Goal: Task Accomplishment & Management: Manage account settings

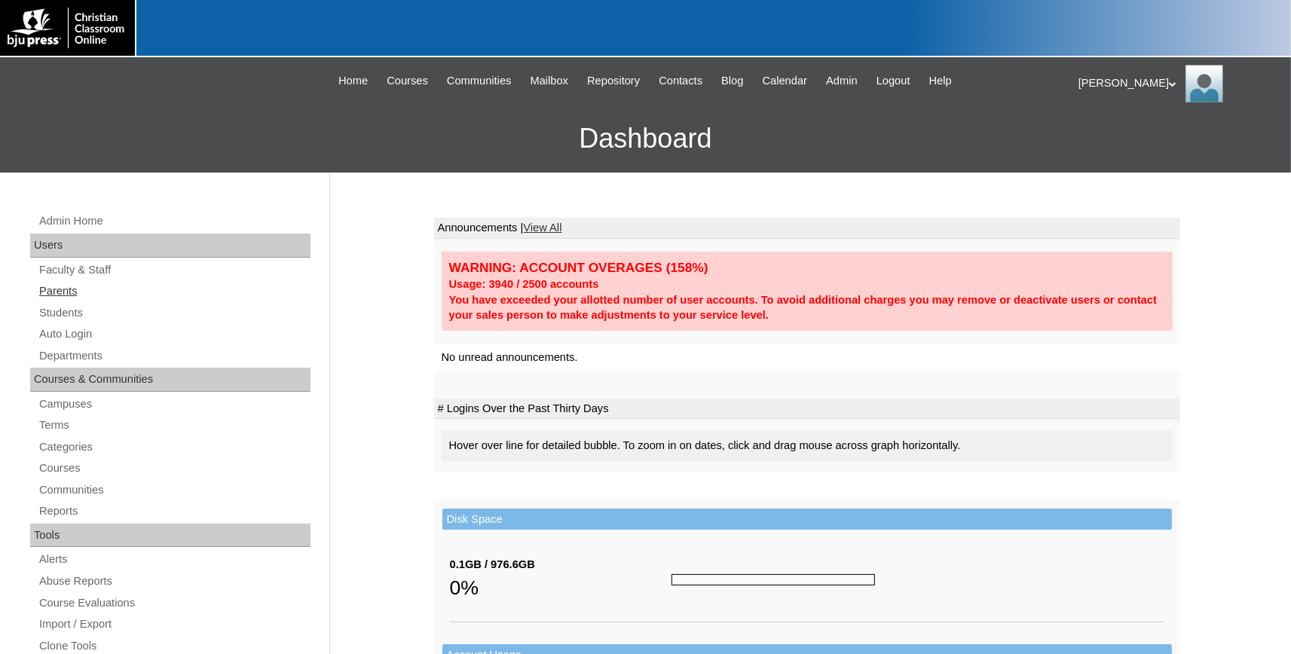
click at [65, 293] on link "Parents" at bounding box center [174, 291] width 273 height 19
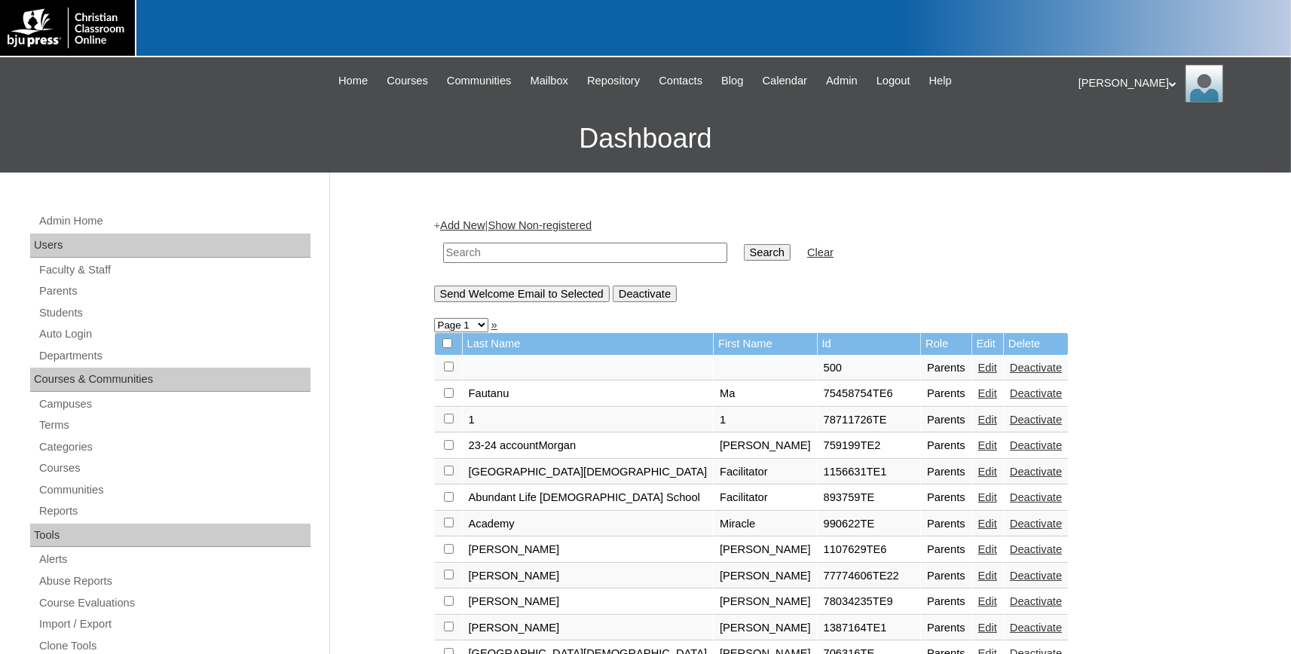
click at [510, 254] on input "text" at bounding box center [585, 253] width 284 height 20
type input "parker"
click at [744, 244] on input "Search" at bounding box center [767, 252] width 47 height 17
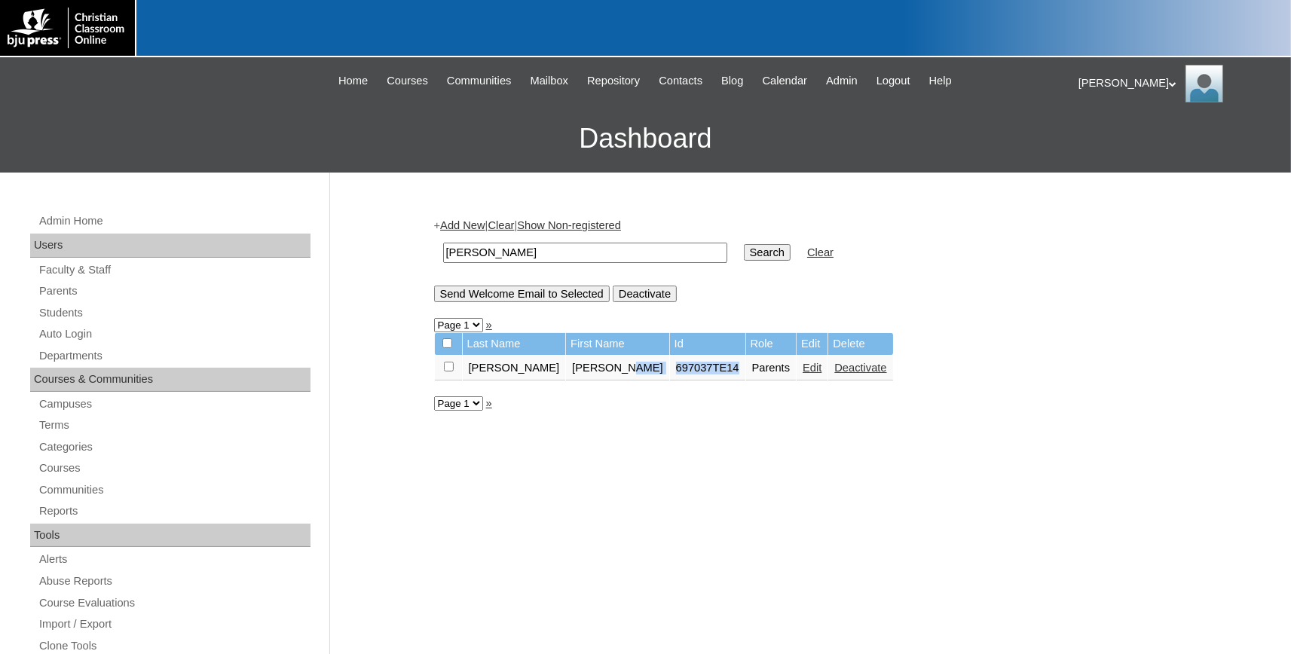
drag, startPoint x: 660, startPoint y: 372, endPoint x: 595, endPoint y: 371, distance: 65.6
click at [595, 371] on table "Last Name First Name Id Role Edit Delete Parker Elizabeth 697037TE14 Parents Ed…" at bounding box center [664, 356] width 460 height 49
copy tr "697037TE14"
drag, startPoint x: 81, startPoint y: 335, endPoint x: 172, endPoint y: 314, distance: 92.9
click at [82, 335] on link "Auto Login" at bounding box center [174, 334] width 273 height 19
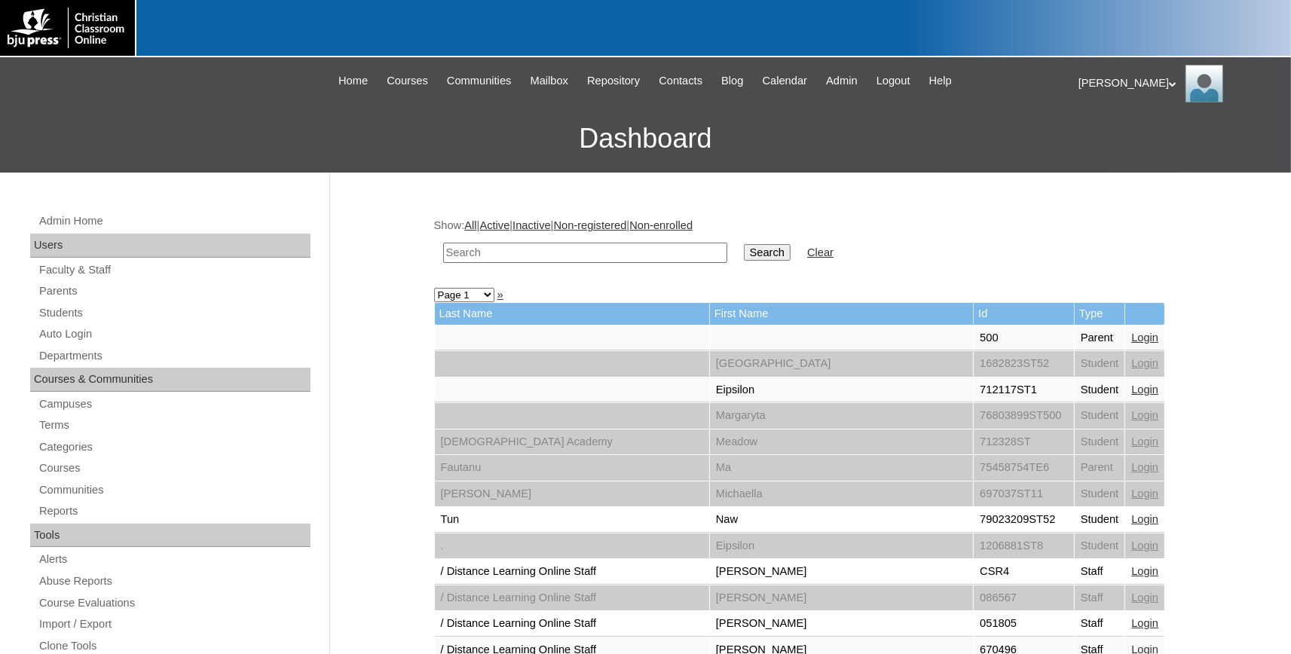
paste input "697037TE14"
drag, startPoint x: 467, startPoint y: 249, endPoint x: 231, endPoint y: 235, distance: 236.3
click at [443, 243] on input "697037TE14" at bounding box center [585, 253] width 284 height 20
type input "697037TE14"
click at [745, 252] on input "Search" at bounding box center [767, 252] width 47 height 17
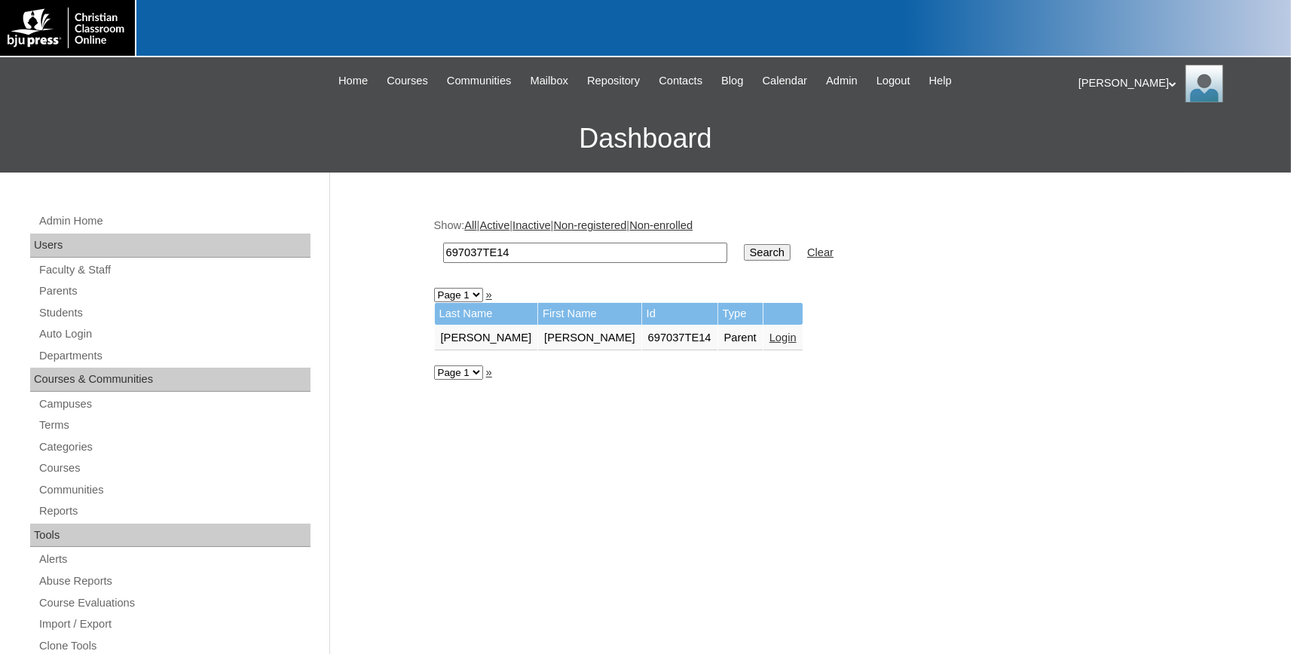
click at [769, 336] on link "Login" at bounding box center [782, 338] width 27 height 12
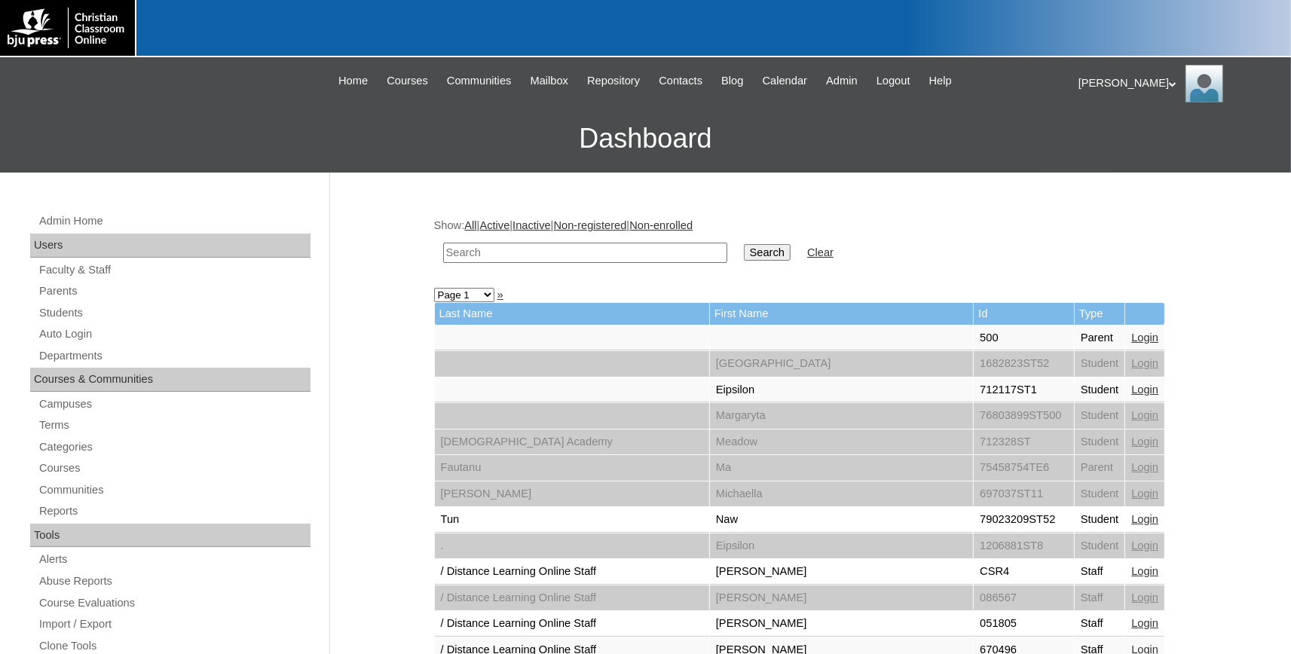
click at [549, 262] on input "text" at bounding box center [585, 253] width 284 height 20
type input "[PERSON_NAME]"
click at [744, 244] on input "Search" at bounding box center [767, 252] width 47 height 17
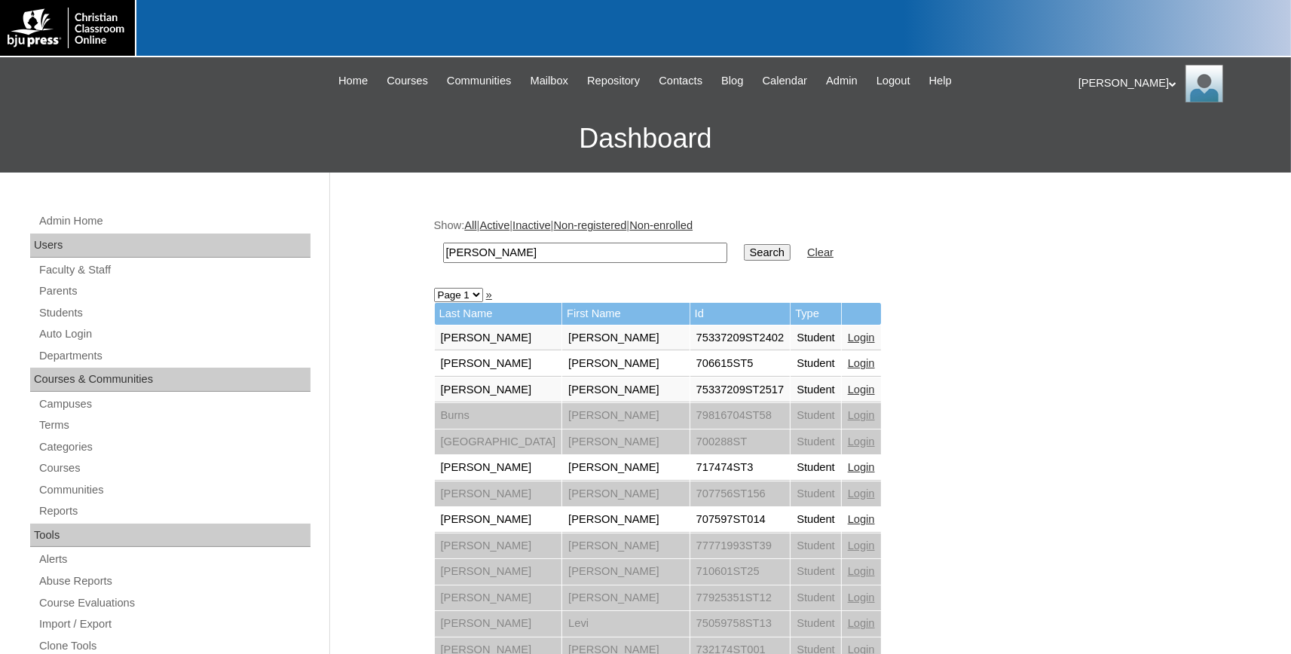
drag, startPoint x: 68, startPoint y: 293, endPoint x: 471, endPoint y: 277, distance: 403.5
click at [71, 294] on link "Parents" at bounding box center [174, 291] width 273 height 19
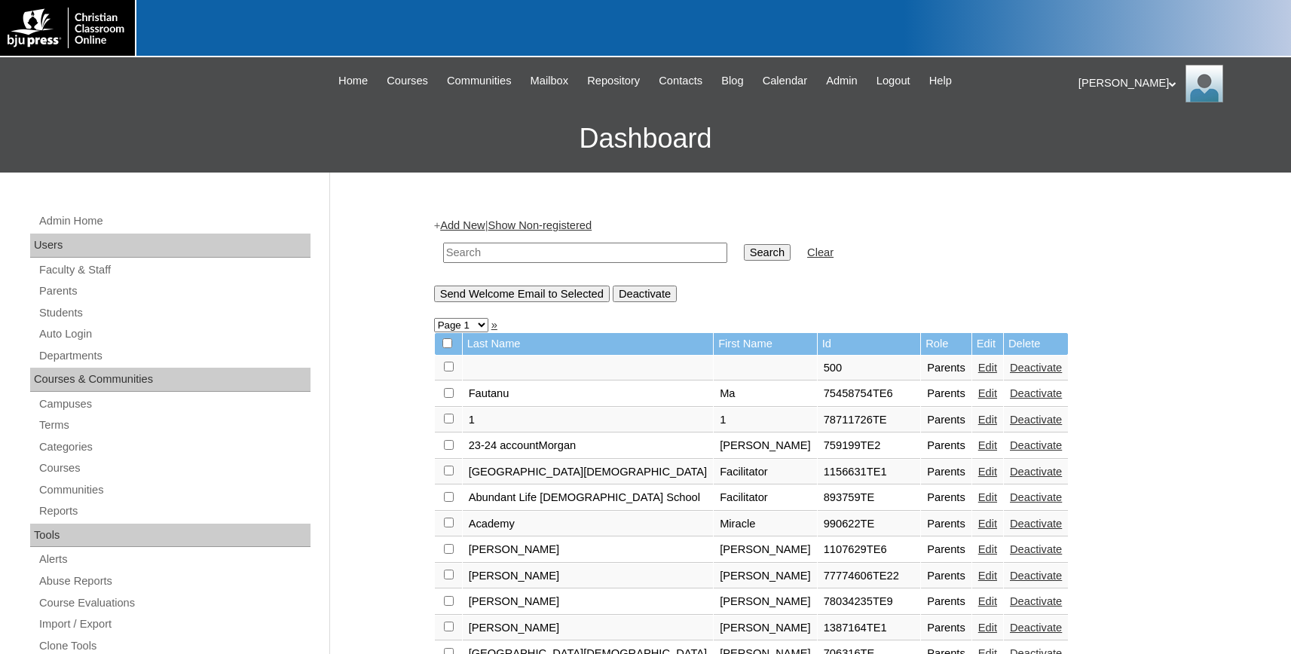
click at [491, 256] on input "text" at bounding box center [585, 253] width 284 height 20
type input "pareker"
click at [744, 244] on input "Search" at bounding box center [767, 252] width 47 height 17
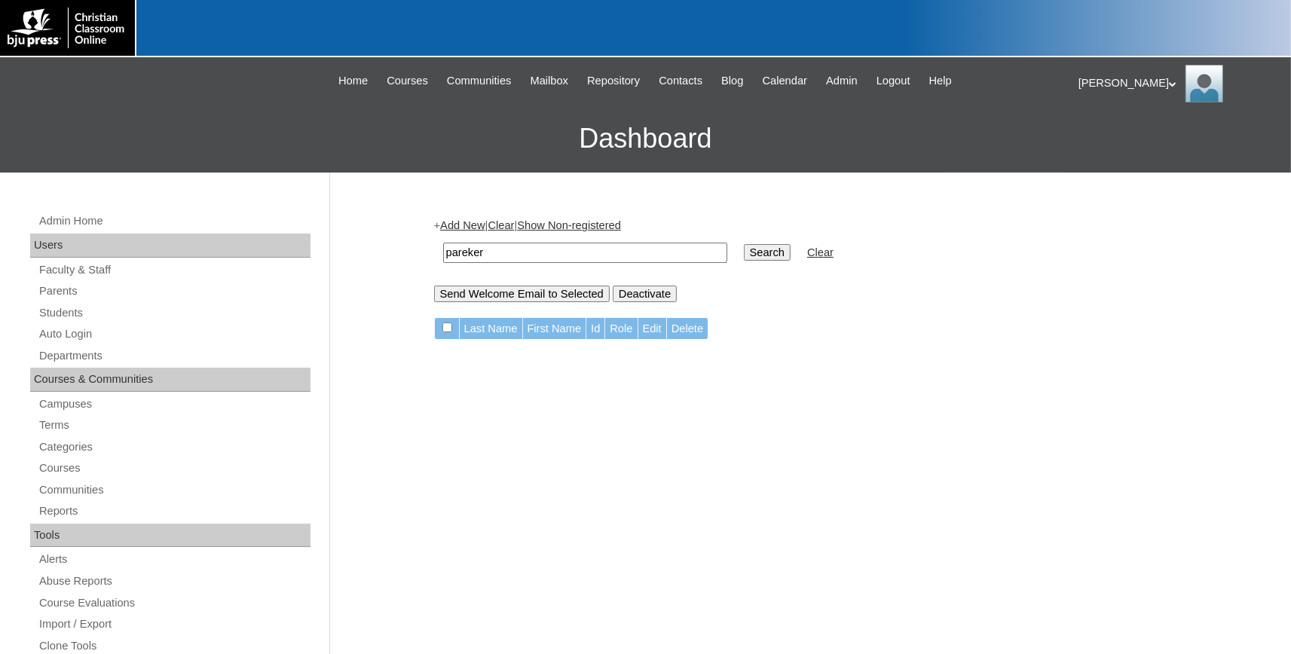
click at [467, 252] on input "pareker" at bounding box center [585, 253] width 284 height 20
type input "[PERSON_NAME]"
click at [744, 255] on input "Search" at bounding box center [767, 252] width 47 height 17
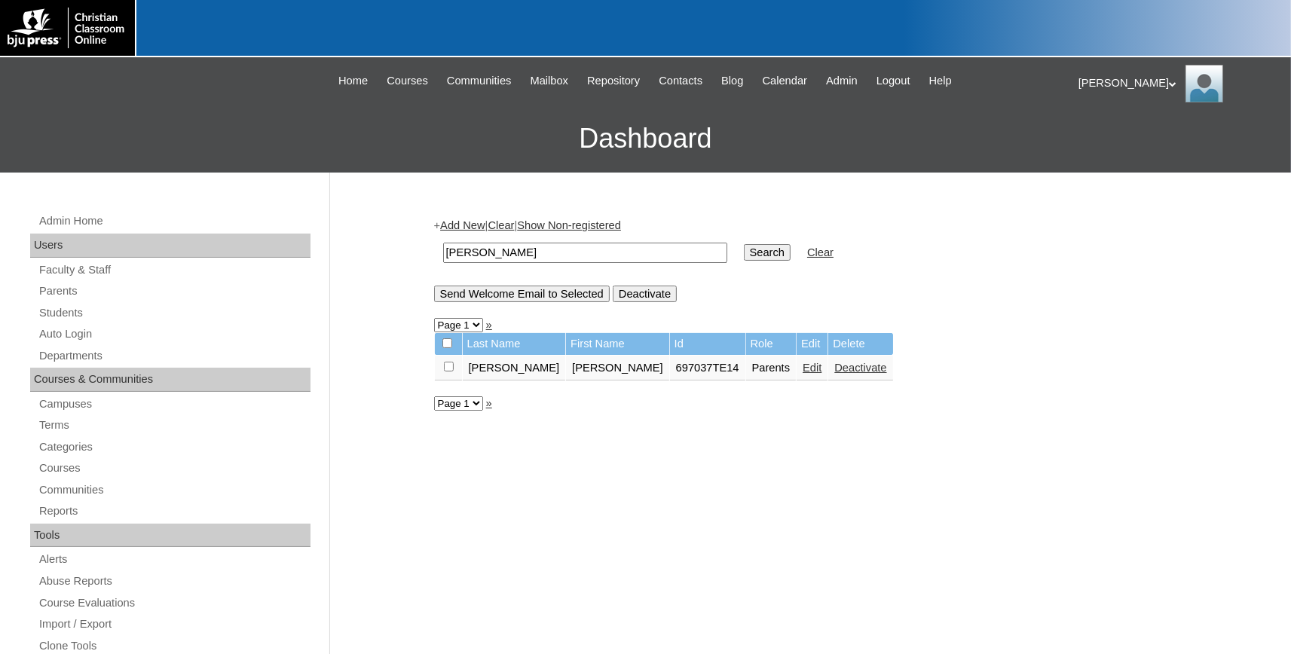
click at [449, 371] on input "checkbox" at bounding box center [449, 367] width 10 height 10
checkbox input "true"
click at [519, 292] on input "Send Welcome Email to Selected" at bounding box center [522, 294] width 176 height 17
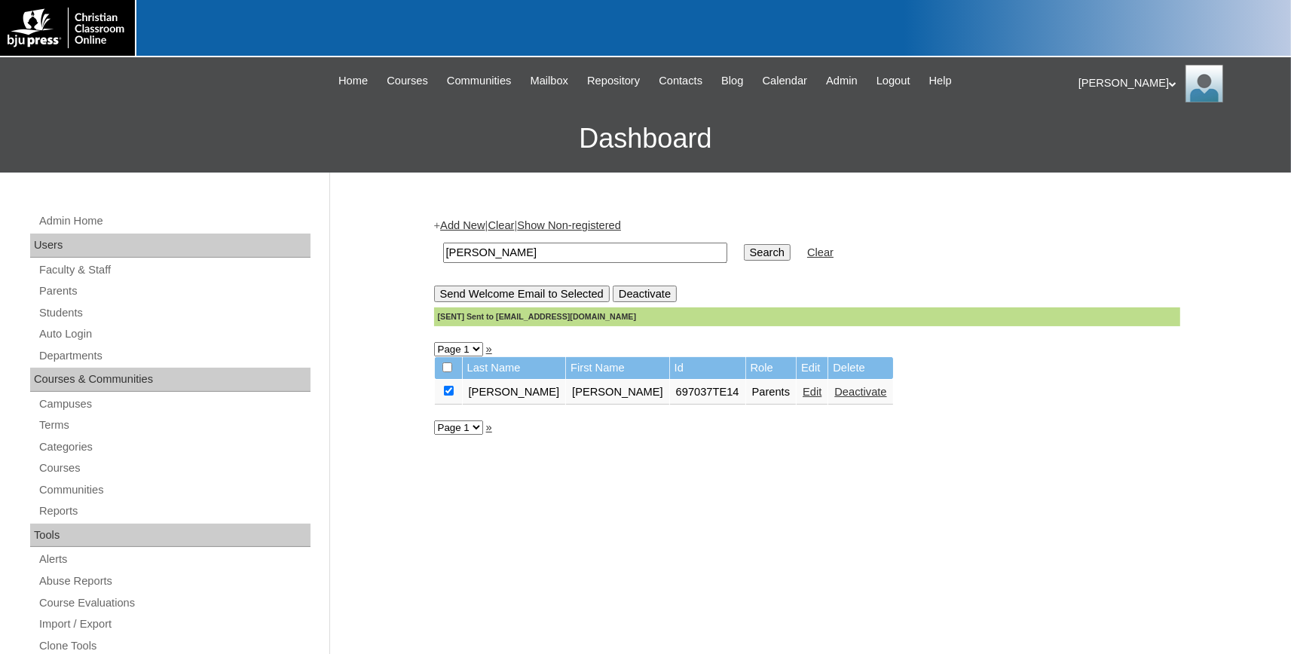
drag, startPoint x: 626, startPoint y: 320, endPoint x: 494, endPoint y: 324, distance: 132.7
click at [494, 324] on div "[SENT] Sent to eparker@emmanuelchristian.org" at bounding box center [807, 316] width 746 height 19
copy div "eparker@emmanuelchristian.org"
drag, startPoint x: 510, startPoint y: 253, endPoint x: 340, endPoint y: 252, distance: 170.3
click at [443, 251] on input "parker" at bounding box center [585, 253] width 284 height 20
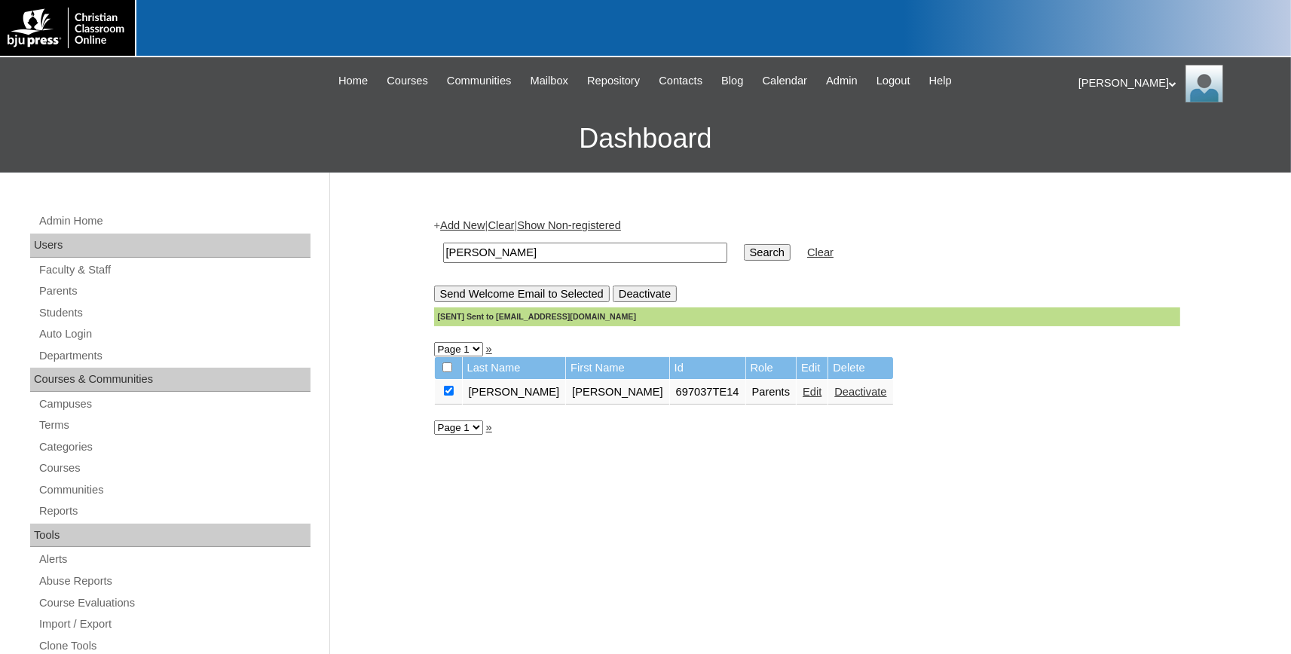
type input "[PERSON_NAME]"
click at [744, 244] on input "Search" at bounding box center [767, 252] width 47 height 17
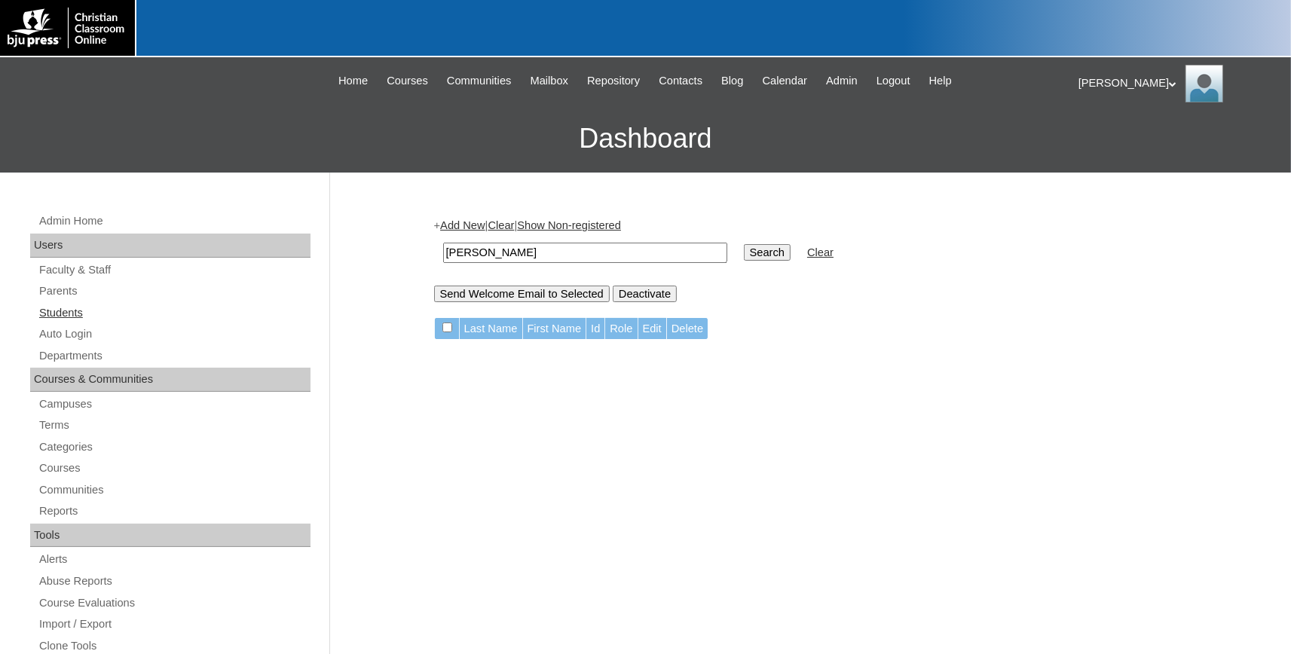
click at [81, 307] on link "Students" at bounding box center [174, 313] width 273 height 19
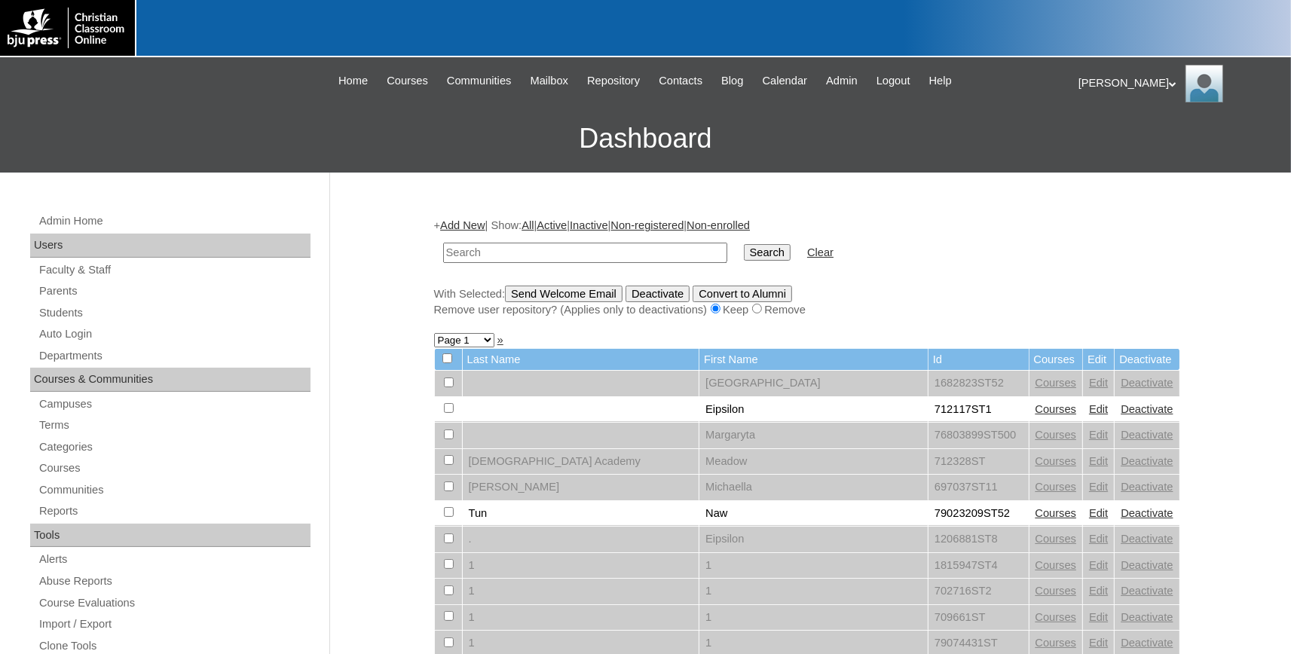
click at [510, 255] on input "text" at bounding box center [585, 253] width 284 height 20
type input "mauricio"
click at [744, 244] on input "Search" at bounding box center [767, 252] width 47 height 17
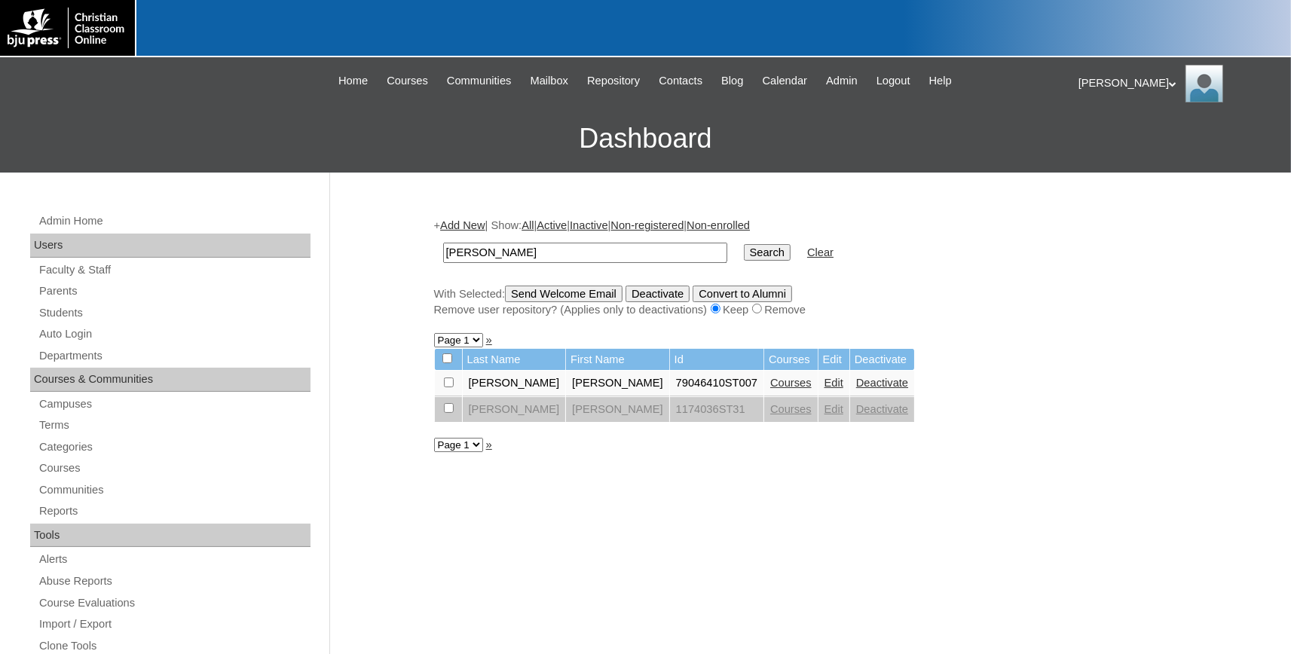
click at [770, 387] on link "Courses" at bounding box center [790, 383] width 41 height 12
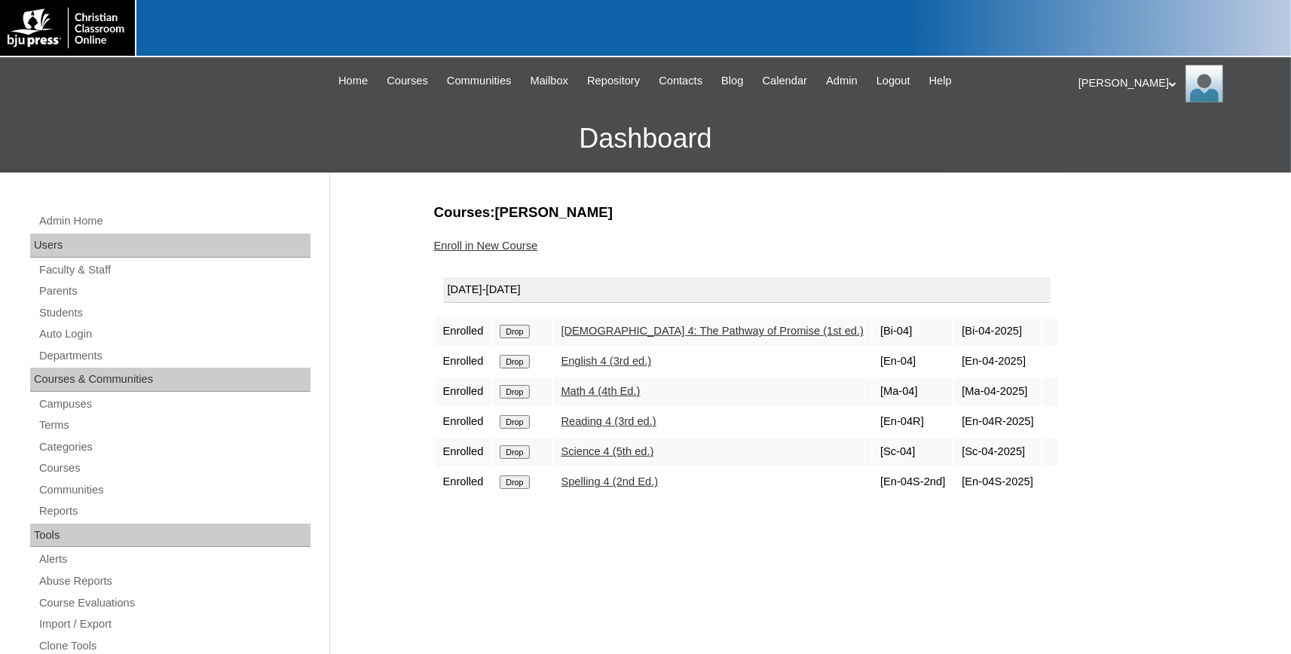
click at [509, 245] on link "Enroll in New Course" at bounding box center [486, 246] width 104 height 12
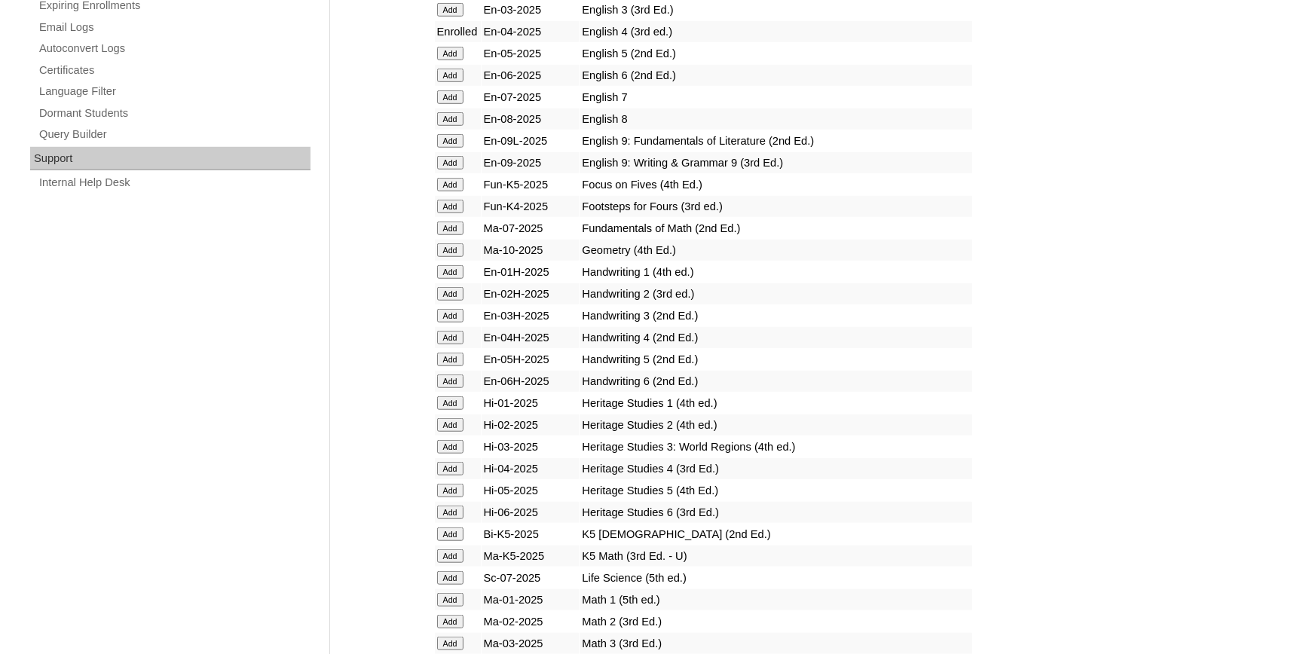
scroll to position [1244, 0]
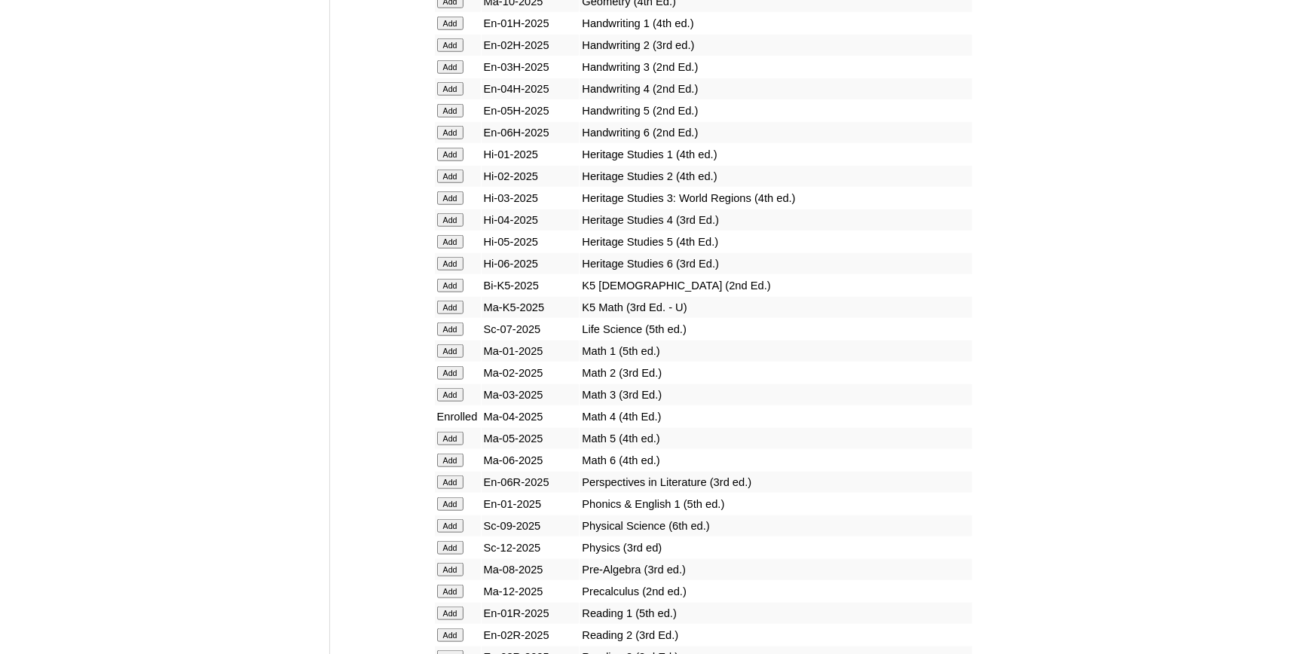
click at [449, 445] on input "Add" at bounding box center [450, 439] width 26 height 14
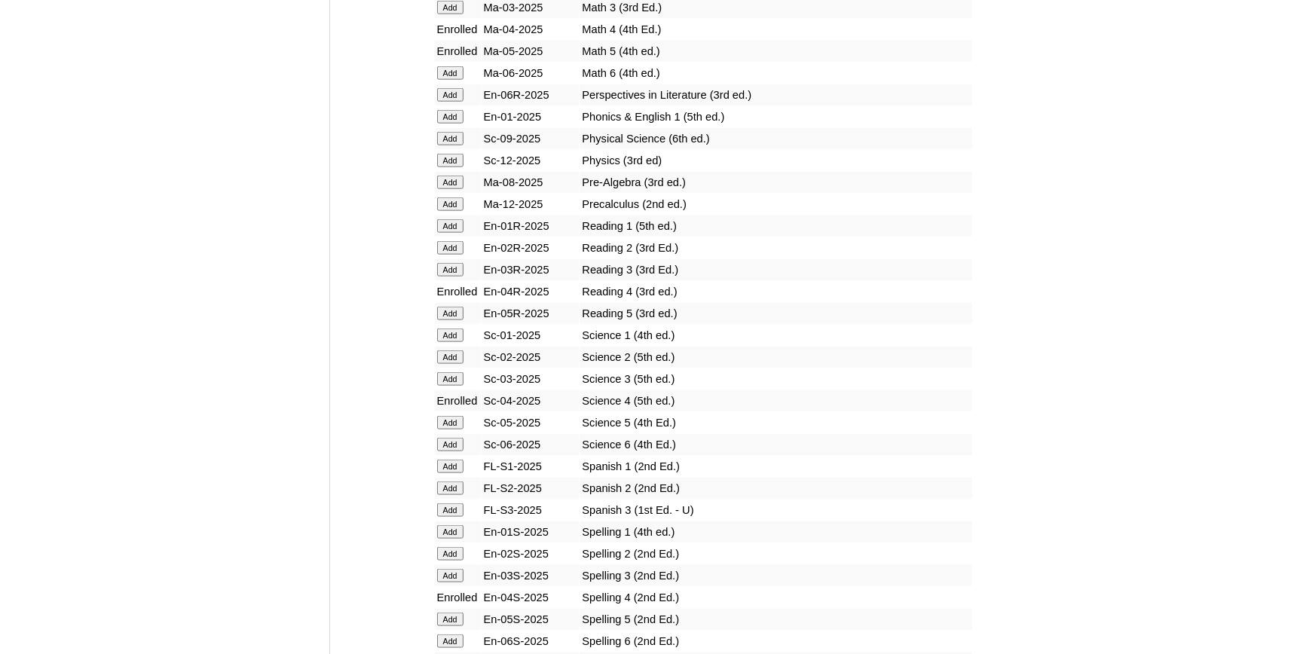
scroll to position [1658, 0]
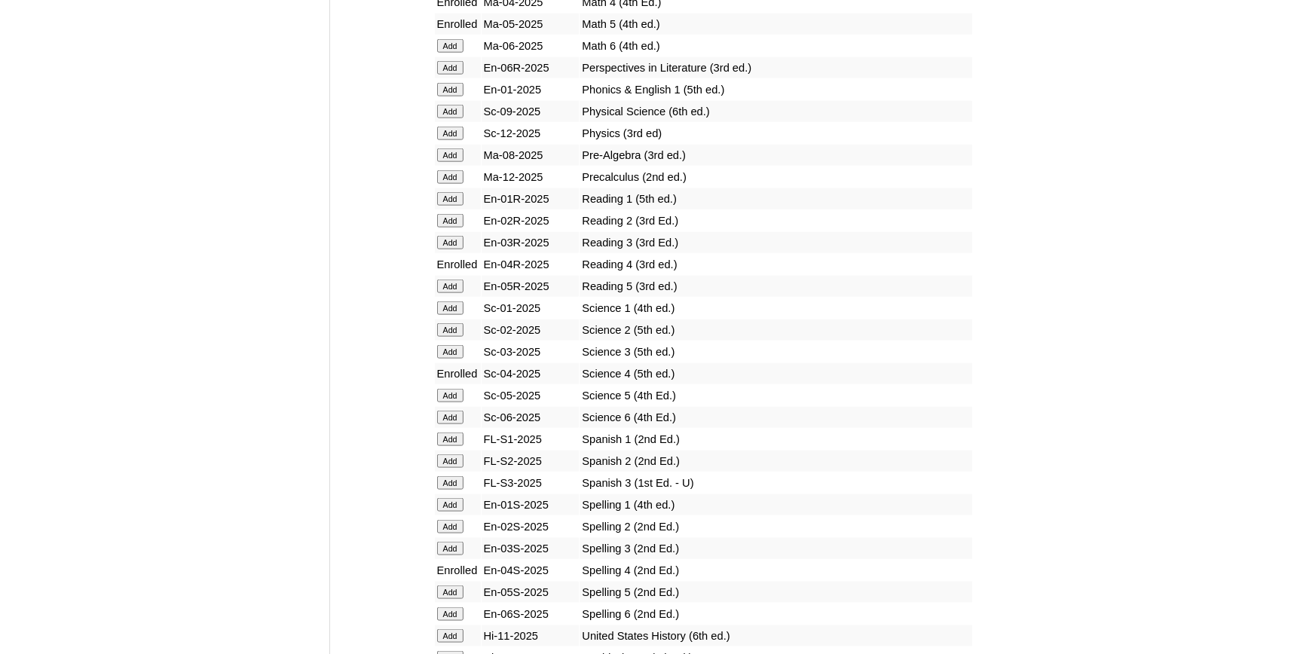
click at [453, 293] on input "Add" at bounding box center [450, 287] width 26 height 14
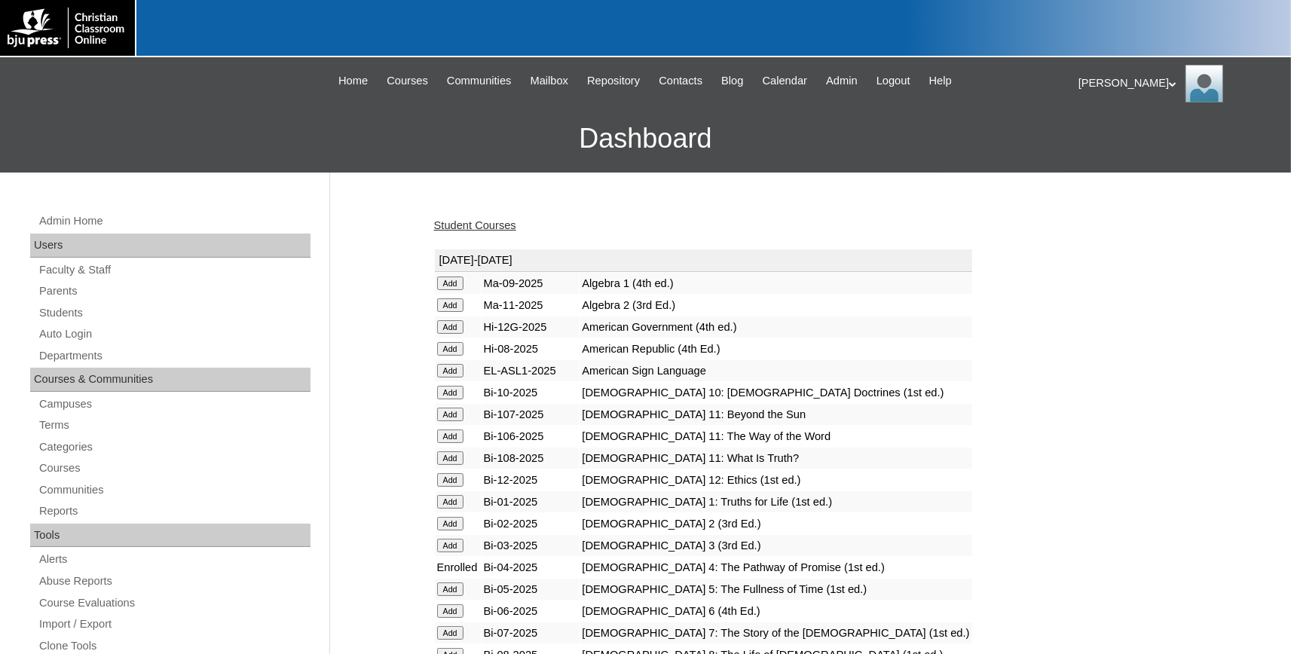
click at [472, 220] on link "Student Courses" at bounding box center [475, 225] width 82 height 12
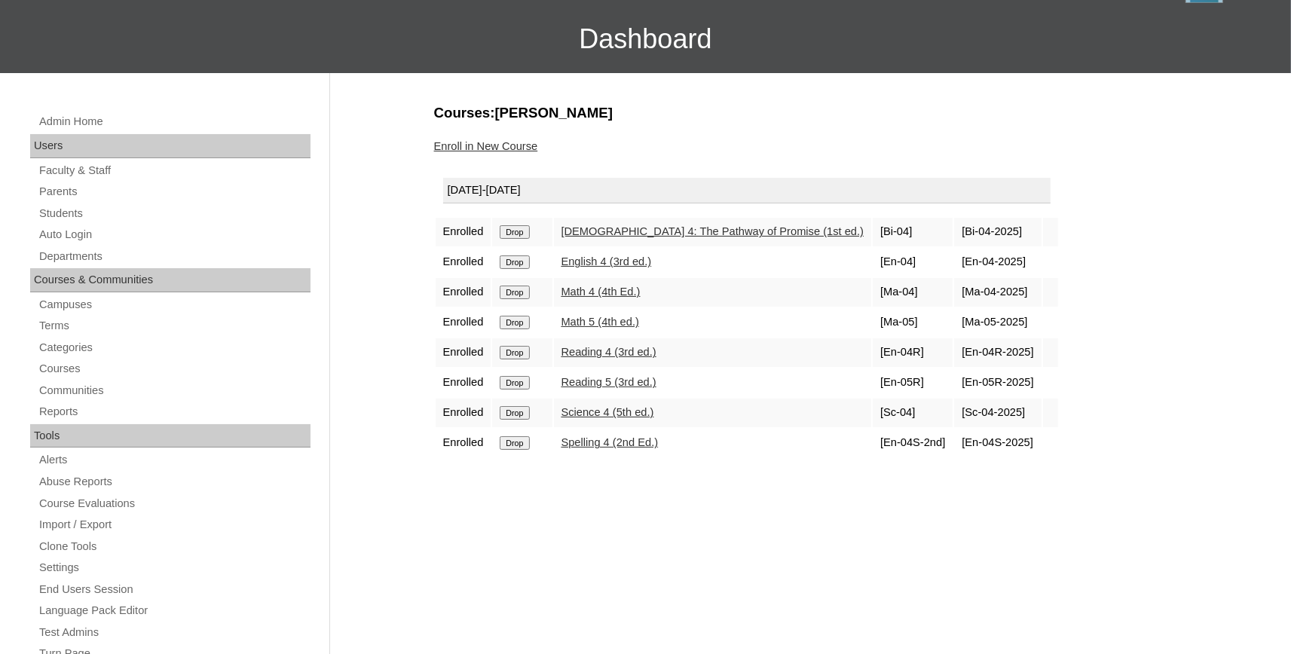
scroll to position [166, 0]
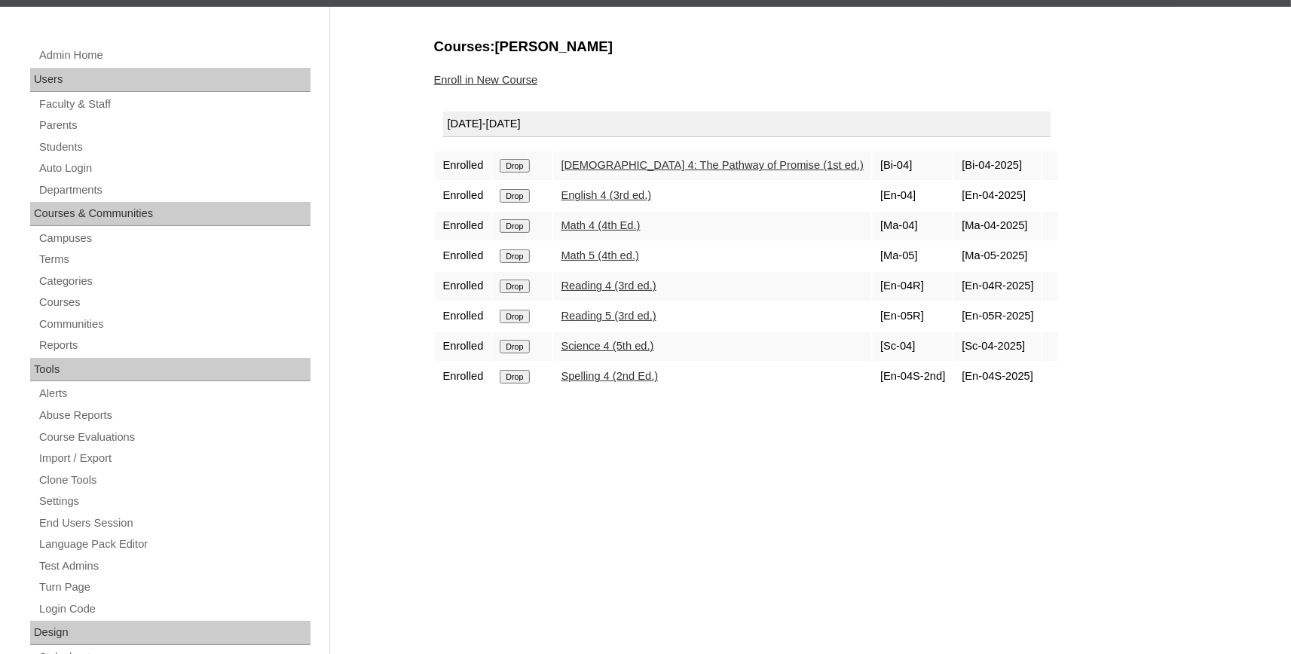
click at [517, 231] on input "Drop" at bounding box center [514, 226] width 29 height 14
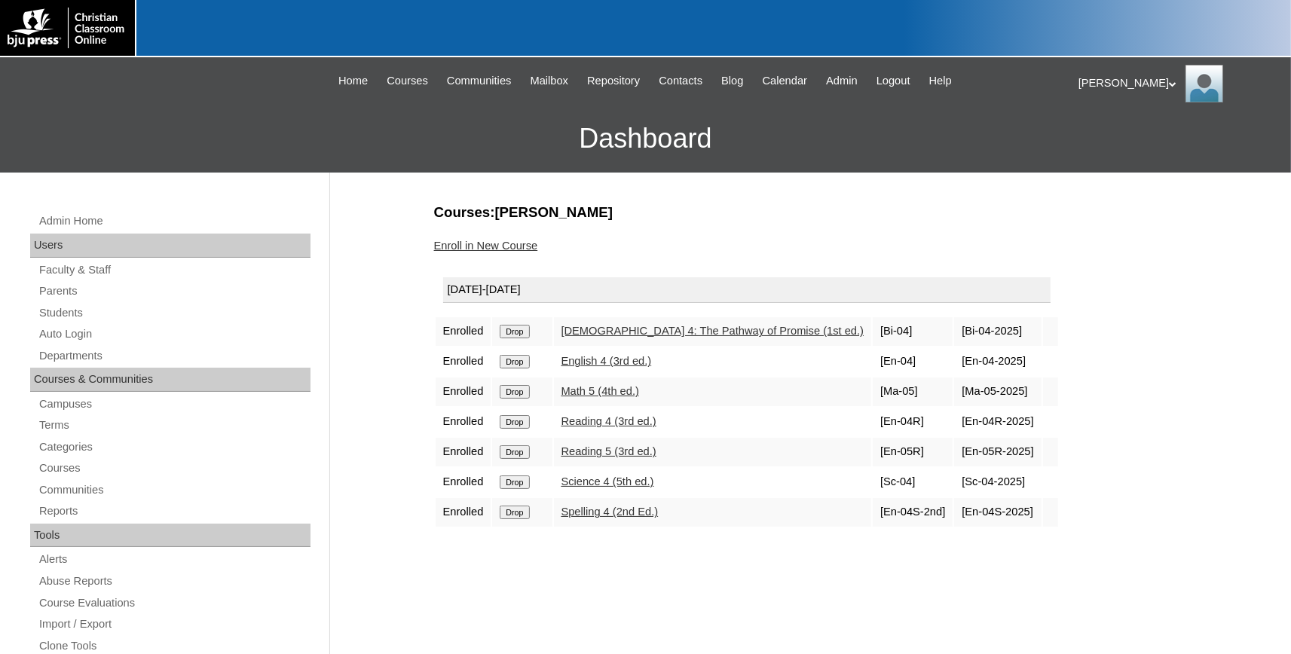
click at [512, 426] on input "Drop" at bounding box center [514, 422] width 29 height 14
